Goal: Check status: Check status

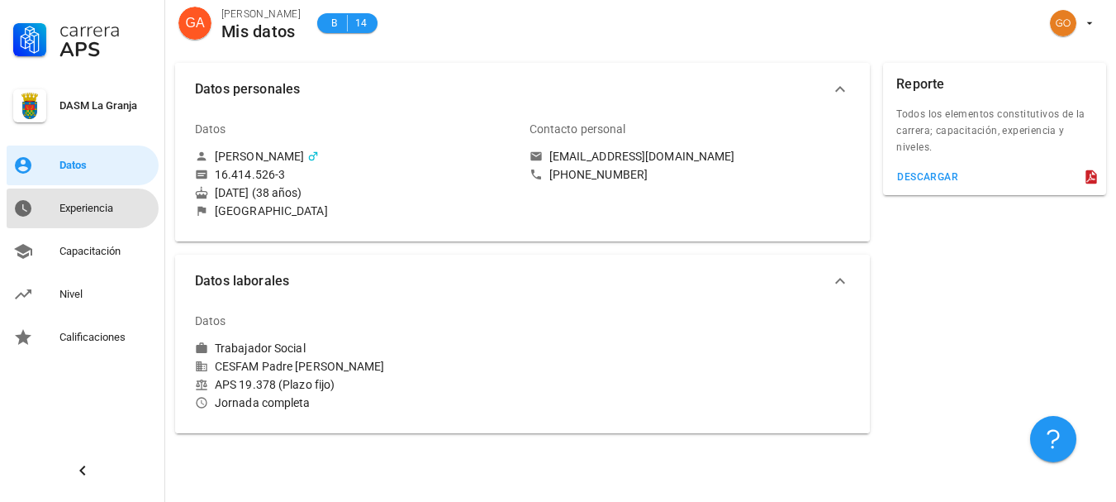
click at [93, 219] on div "Experiencia" at bounding box center [105, 208] width 93 height 26
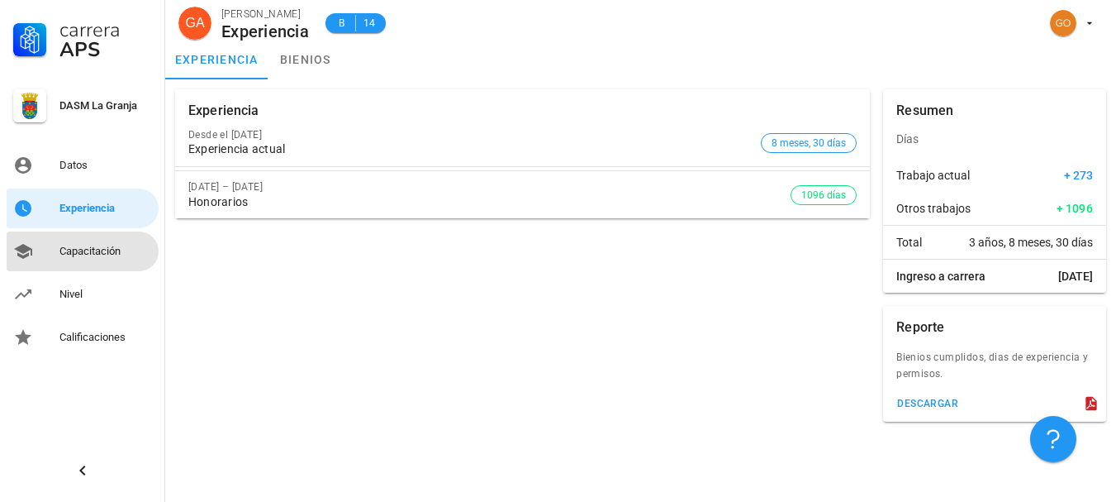
click at [100, 246] on div "Capacitación" at bounding box center [105, 251] width 93 height 13
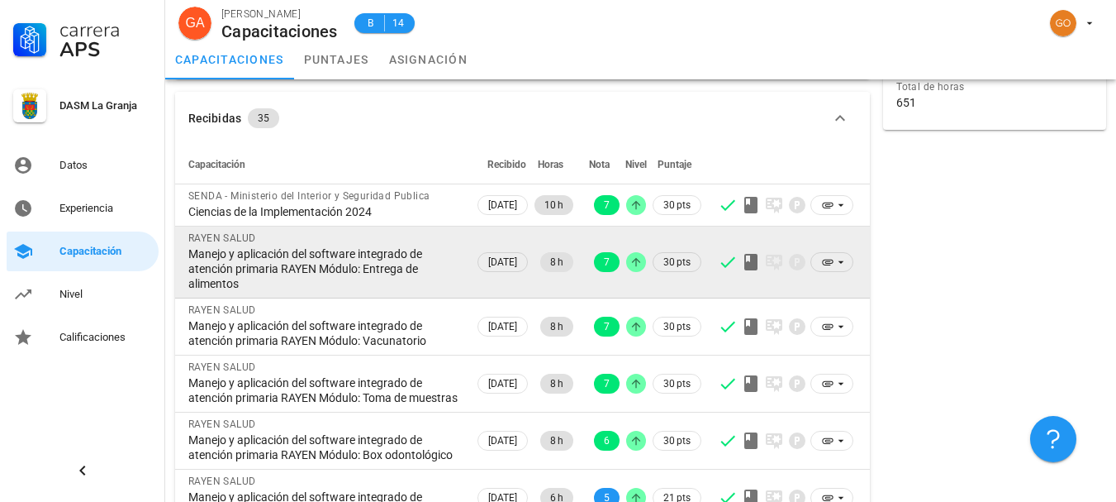
scroll to position [83, 0]
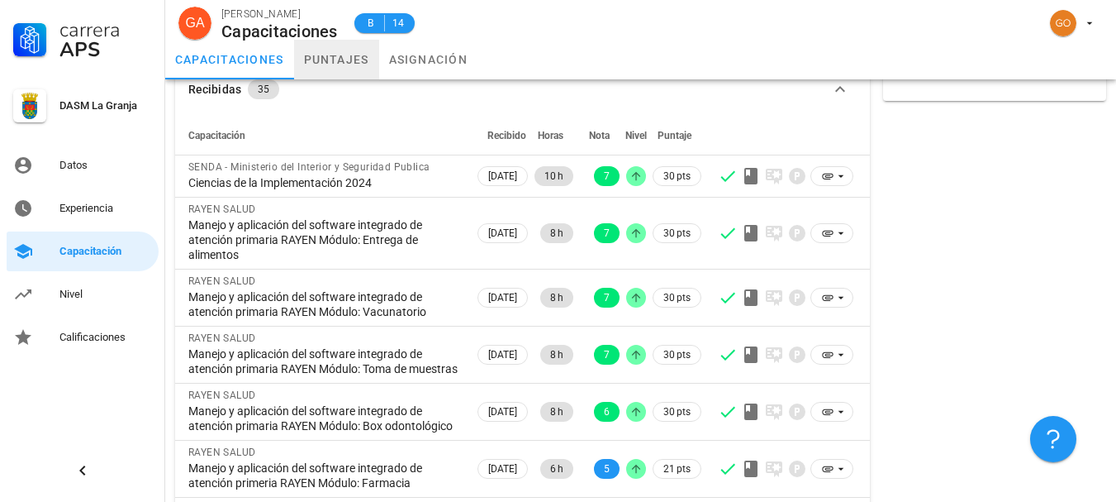
click at [340, 66] on link "puntajes" at bounding box center [336, 60] width 85 height 40
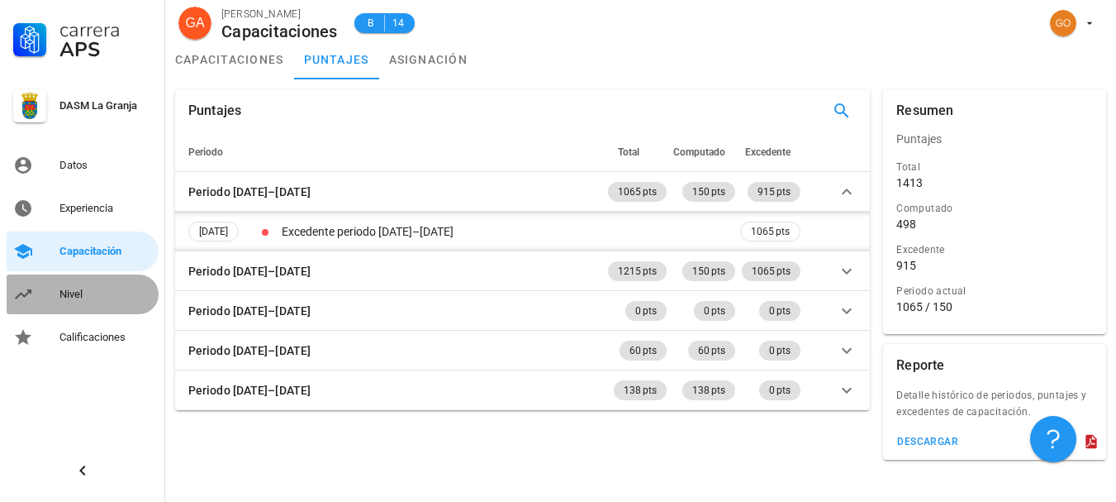
click at [107, 305] on div "Nivel" at bounding box center [105, 294] width 93 height 26
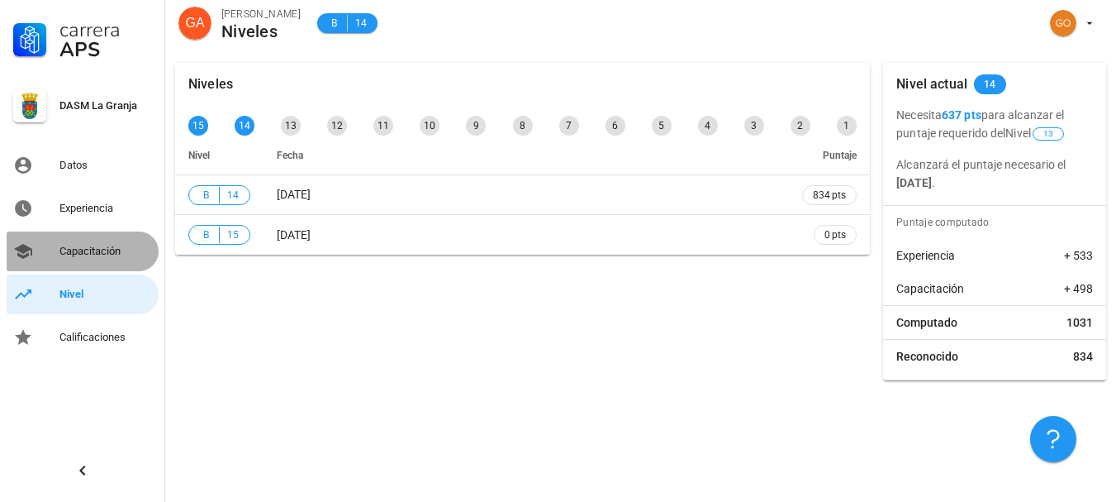
click at [98, 253] on div "Capacitación" at bounding box center [105, 251] width 93 height 13
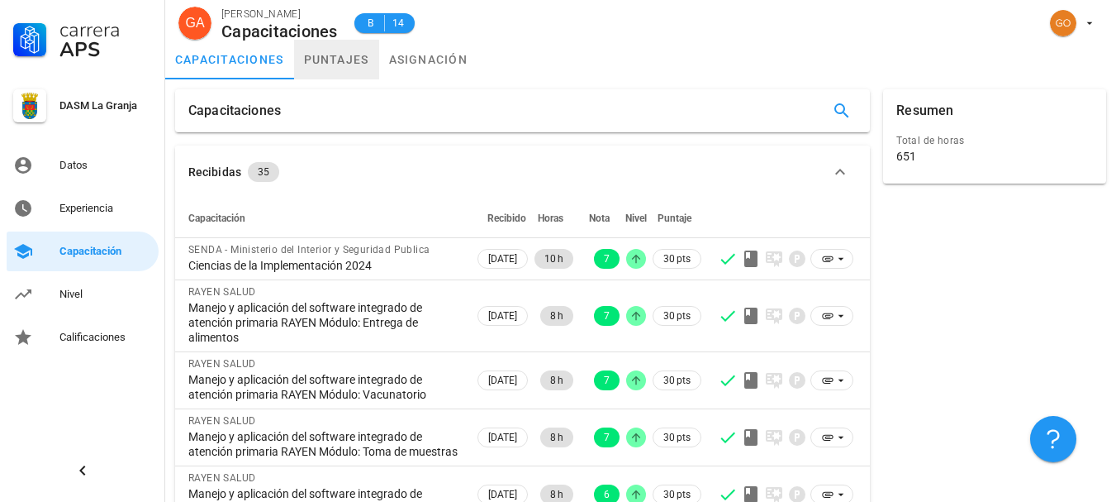
click at [326, 51] on link "puntajes" at bounding box center [336, 60] width 85 height 40
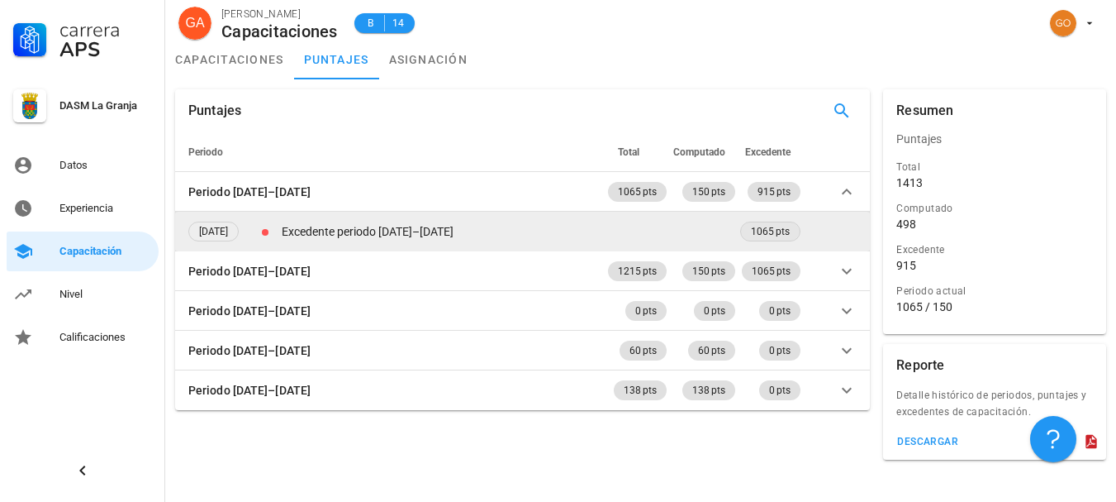
click at [771, 233] on span "1065 pts" at bounding box center [770, 231] width 39 height 18
click at [347, 232] on td "Excedente periodo [DATE]–[DATE]" at bounding box center [507, 232] width 459 height 40
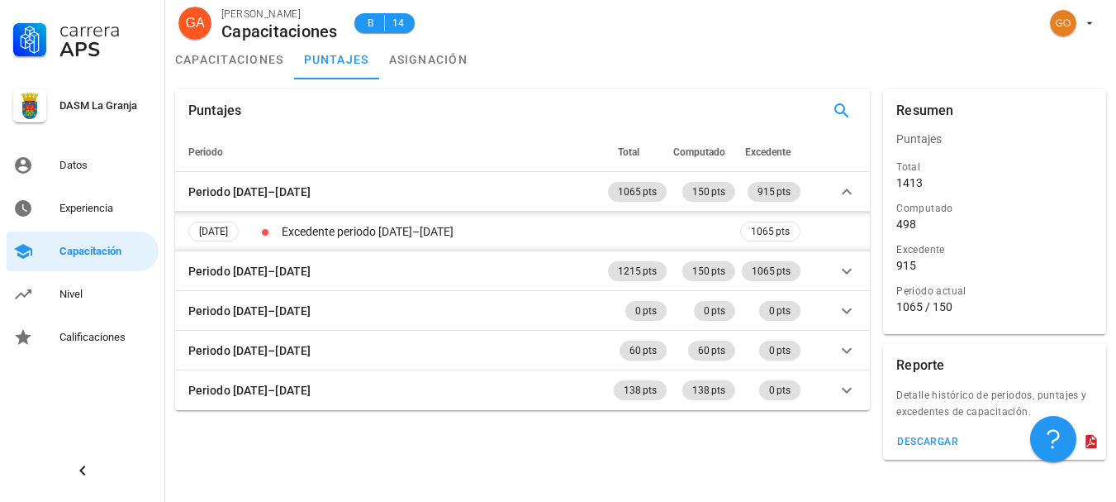
click at [174, 221] on div "Puntajes Periodo Total Computado Excedente Periodo [DATE]–[DATE] 1065 pts 150 p…" at bounding box center [523, 250] width 708 height 334
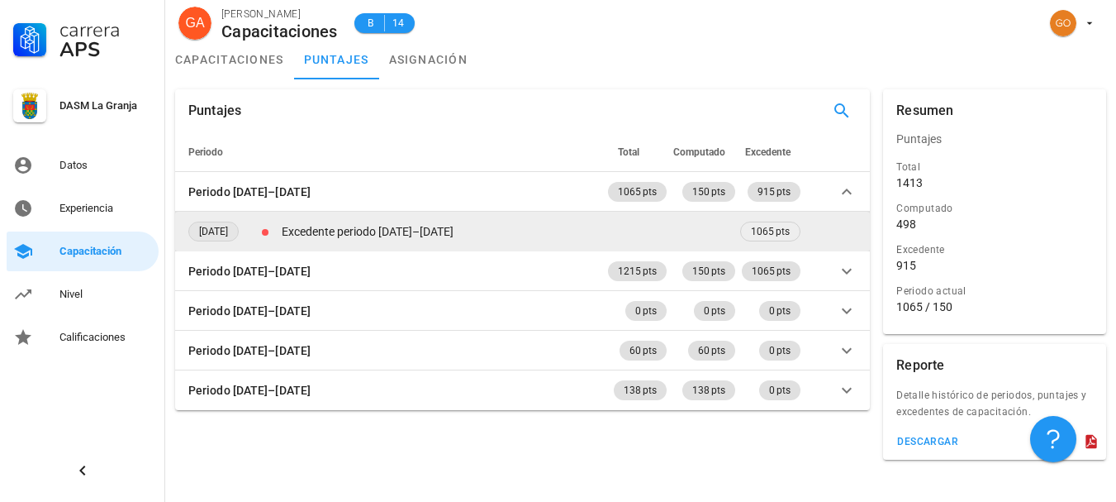
click at [203, 231] on span "[DATE]" at bounding box center [213, 231] width 29 height 18
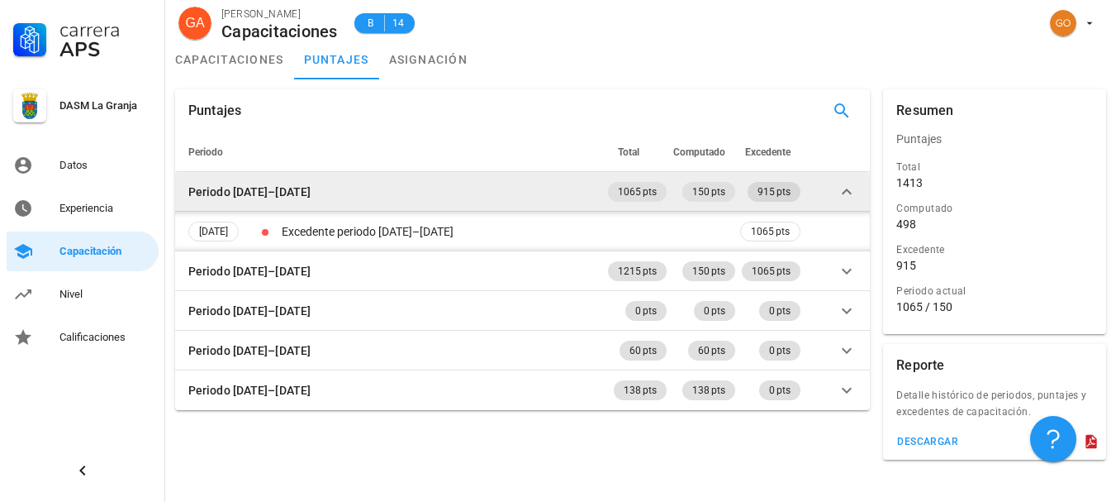
click at [780, 193] on span "915 pts" at bounding box center [774, 192] width 33 height 20
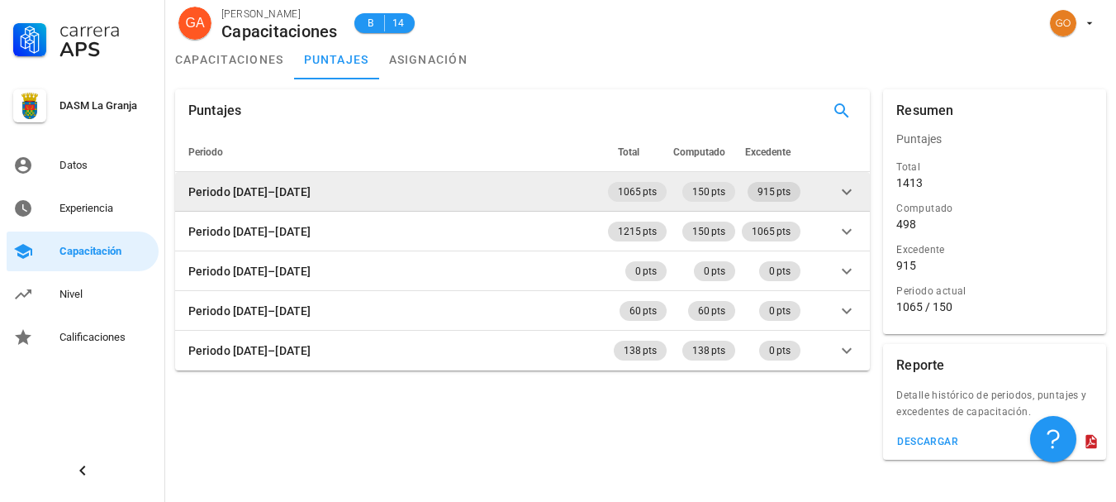
click at [780, 193] on span "915 pts" at bounding box center [774, 192] width 33 height 20
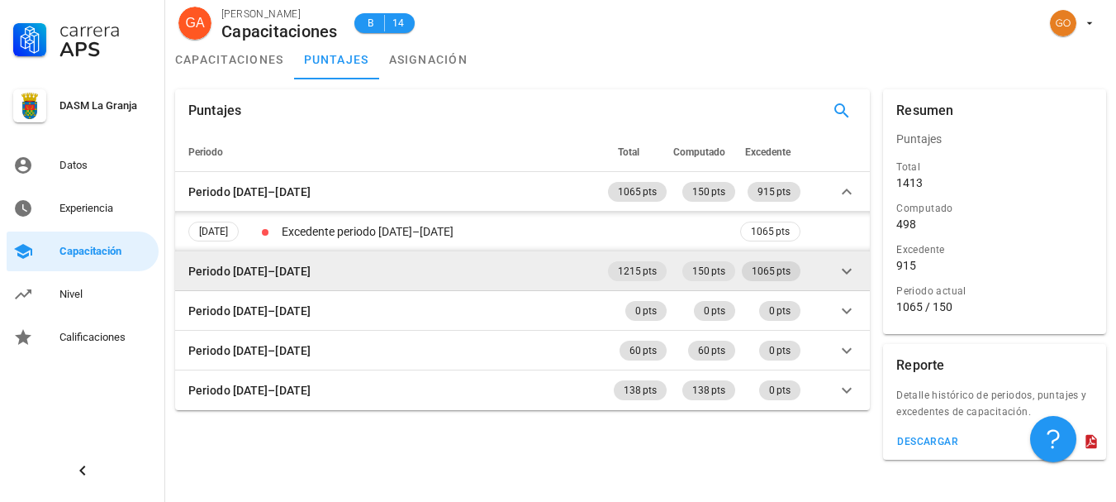
click at [784, 277] on span "1065 pts" at bounding box center [771, 271] width 39 height 20
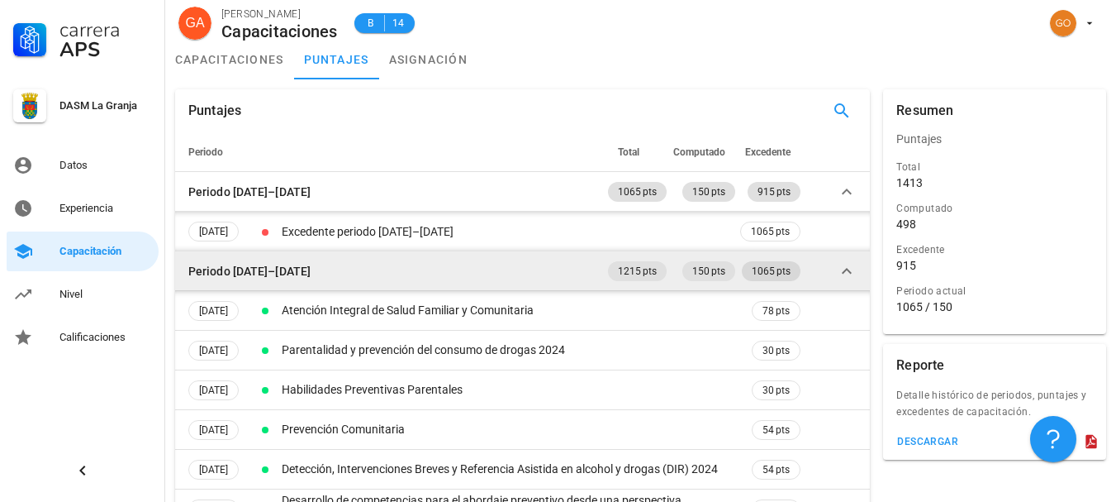
click at [784, 277] on span "1065 pts" at bounding box center [771, 271] width 39 height 20
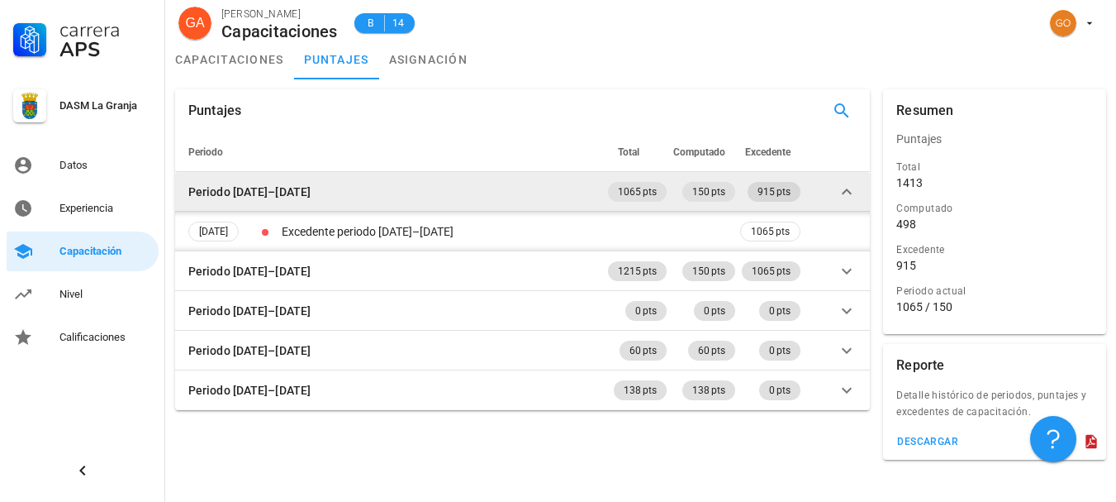
click at [795, 193] on span "915 pts" at bounding box center [774, 192] width 53 height 20
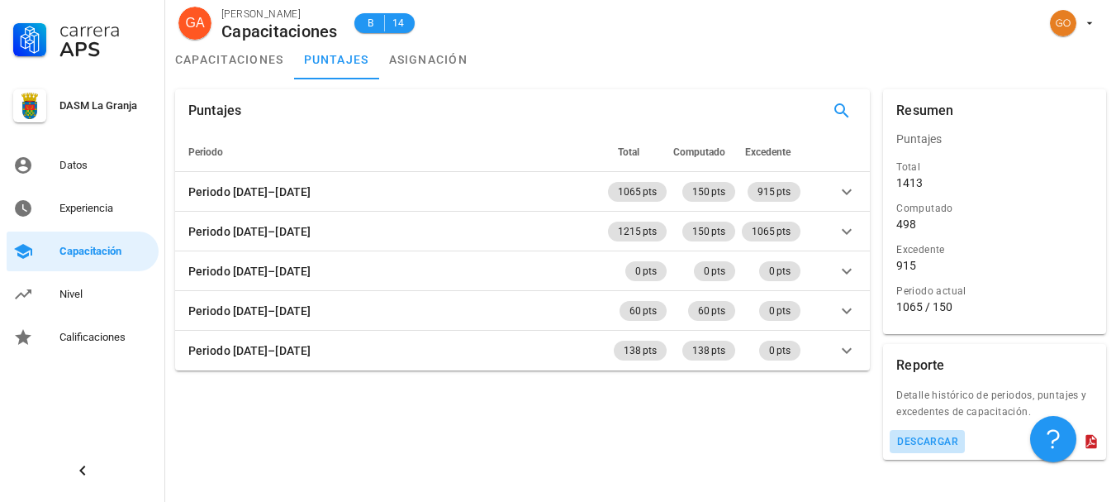
click at [935, 430] on button "descargar" at bounding box center [927, 441] width 75 height 23
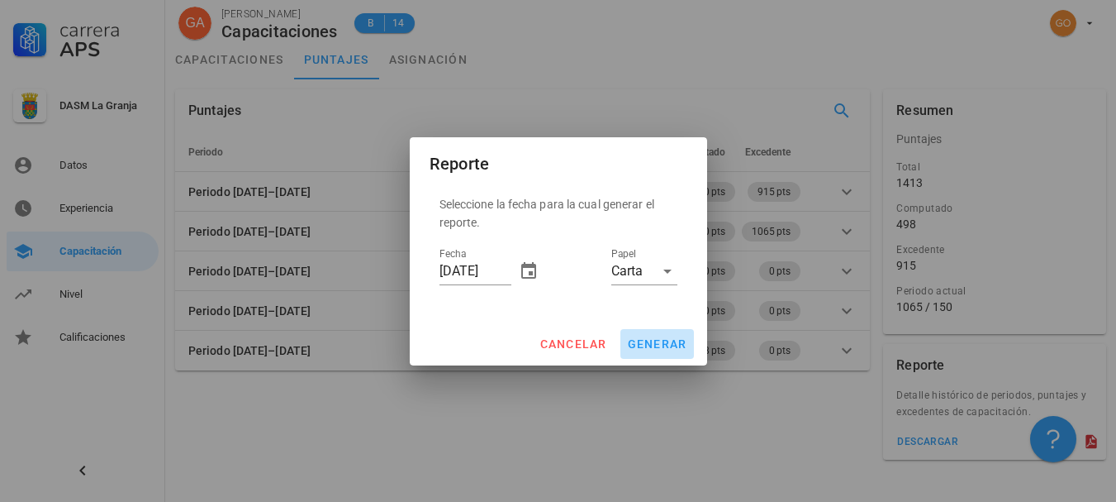
click at [655, 338] on span "generar" at bounding box center [657, 343] width 60 height 13
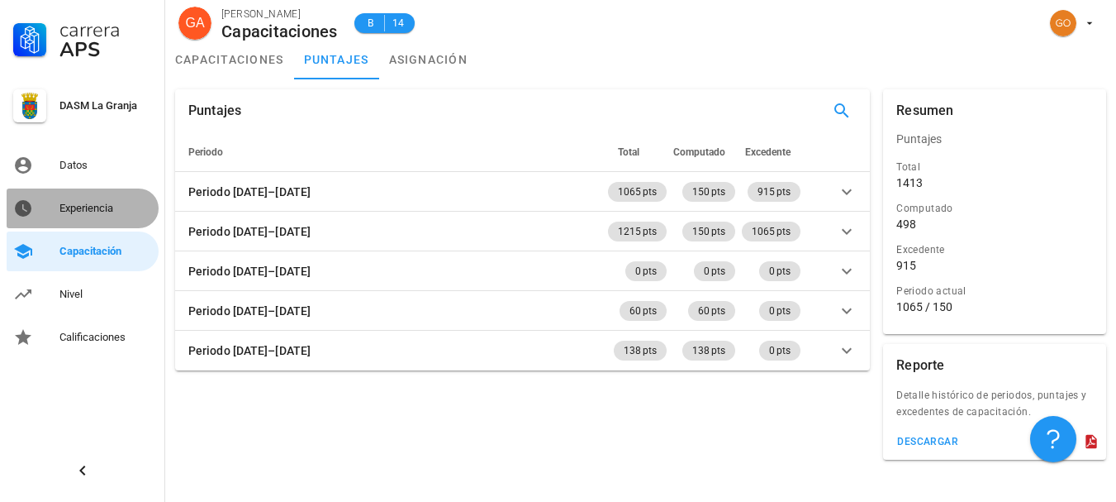
click at [88, 226] on link "Experiencia" at bounding box center [83, 208] width 152 height 40
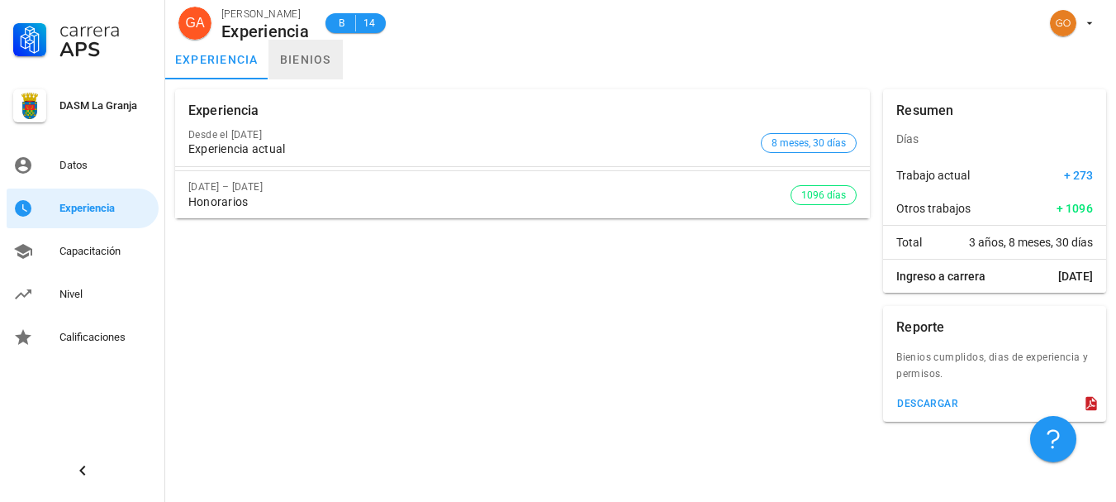
click at [297, 72] on link "bienios" at bounding box center [306, 60] width 74 height 40
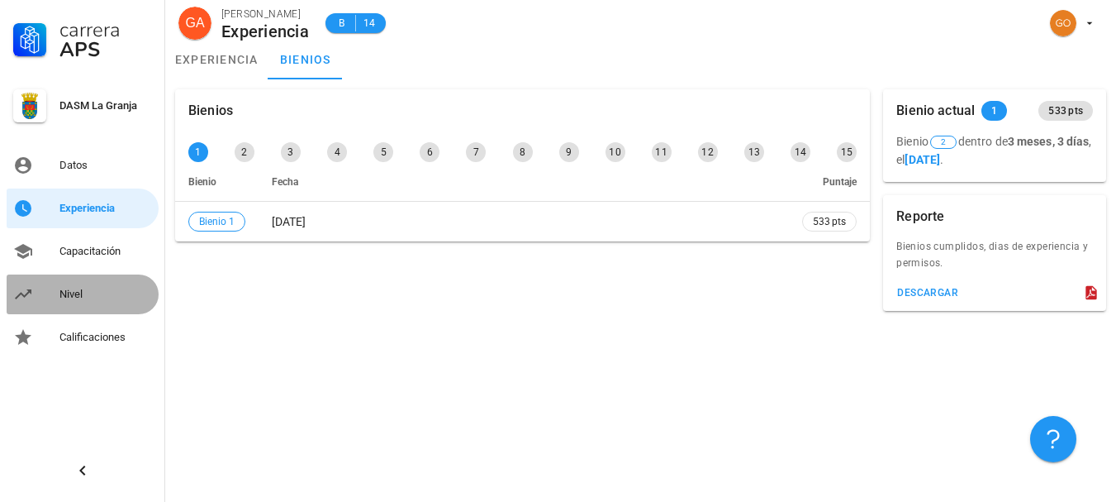
click at [89, 292] on div "Nivel" at bounding box center [105, 294] width 93 height 13
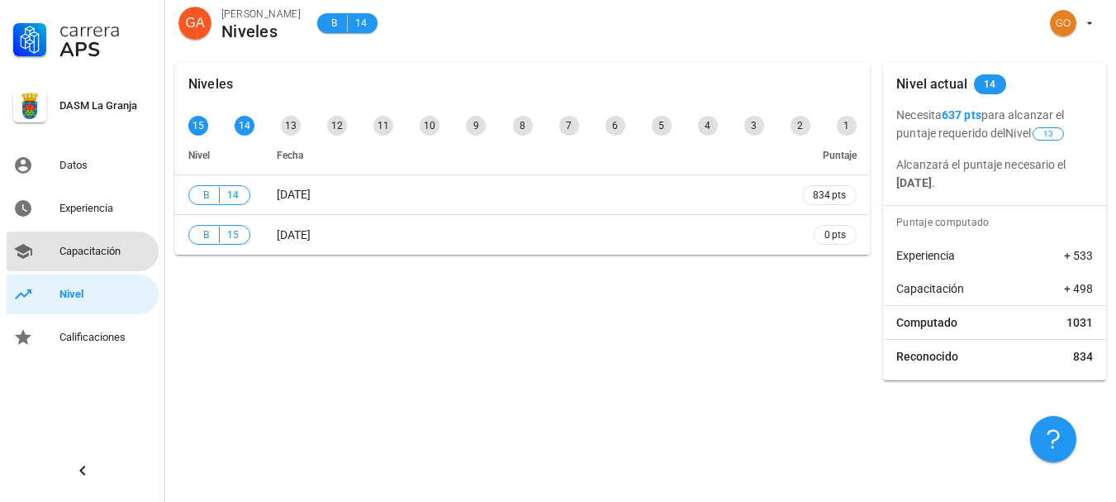
click at [86, 251] on div "Capacitación" at bounding box center [105, 251] width 93 height 13
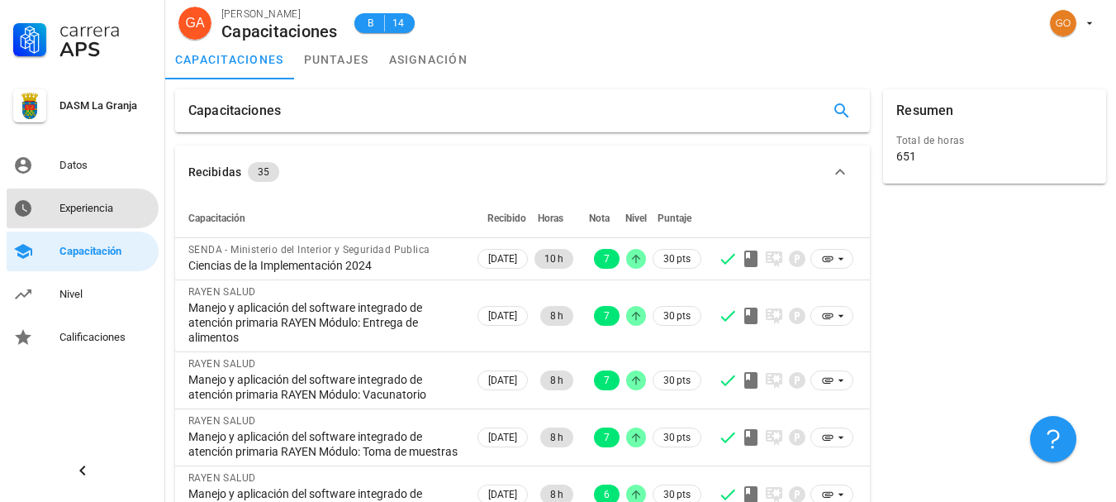
click at [107, 223] on link "Experiencia" at bounding box center [83, 208] width 152 height 40
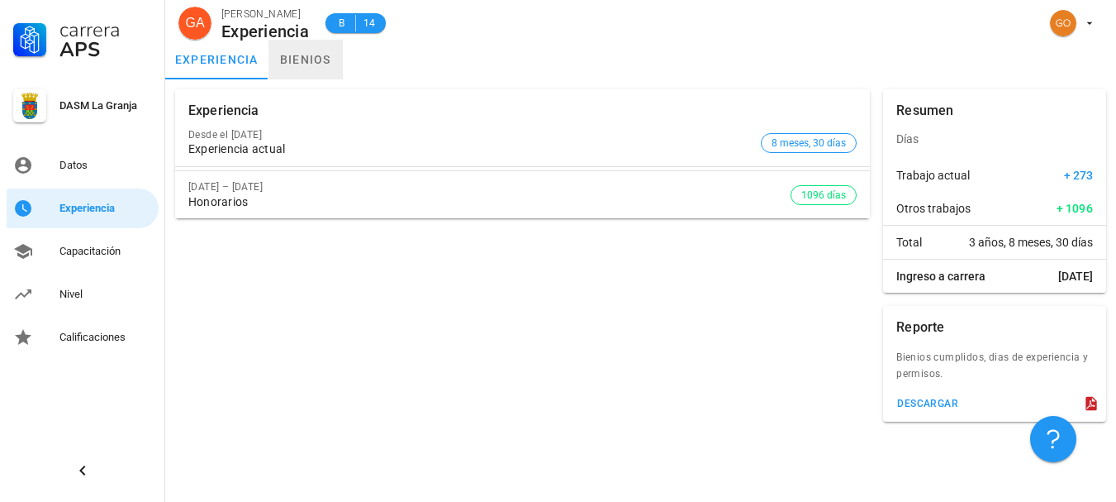
click at [322, 64] on link "bienios" at bounding box center [306, 60] width 74 height 40
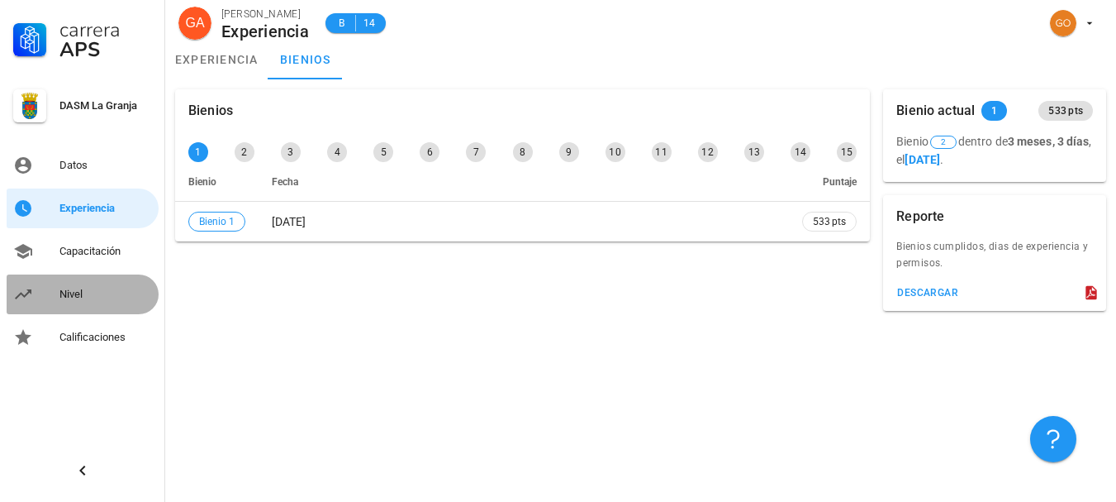
click at [87, 289] on div "Nivel" at bounding box center [105, 294] width 93 height 13
